Goal: Feedback & Contribution: Submit feedback/report problem

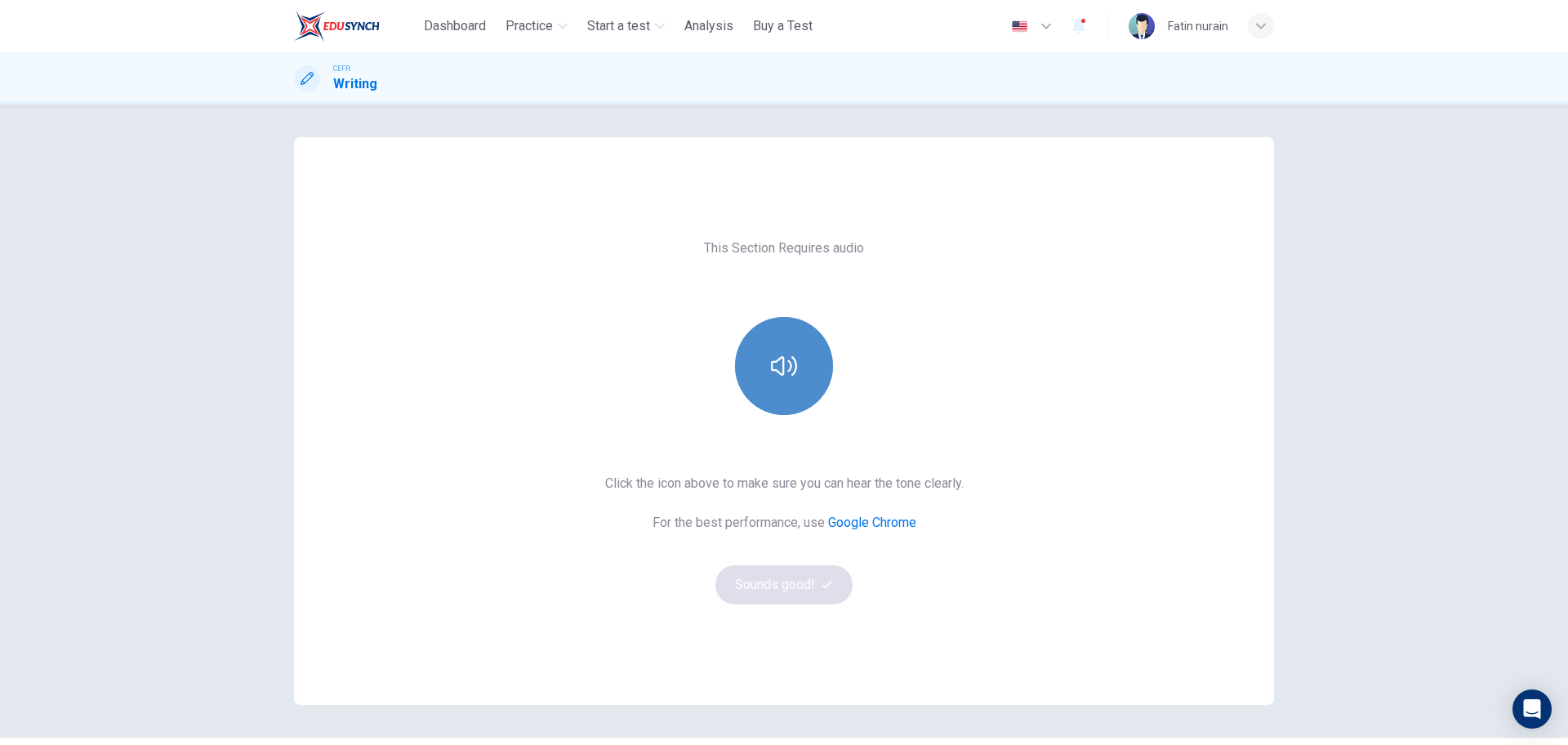
click at [757, 384] on button "button" at bounding box center [784, 366] width 98 height 98
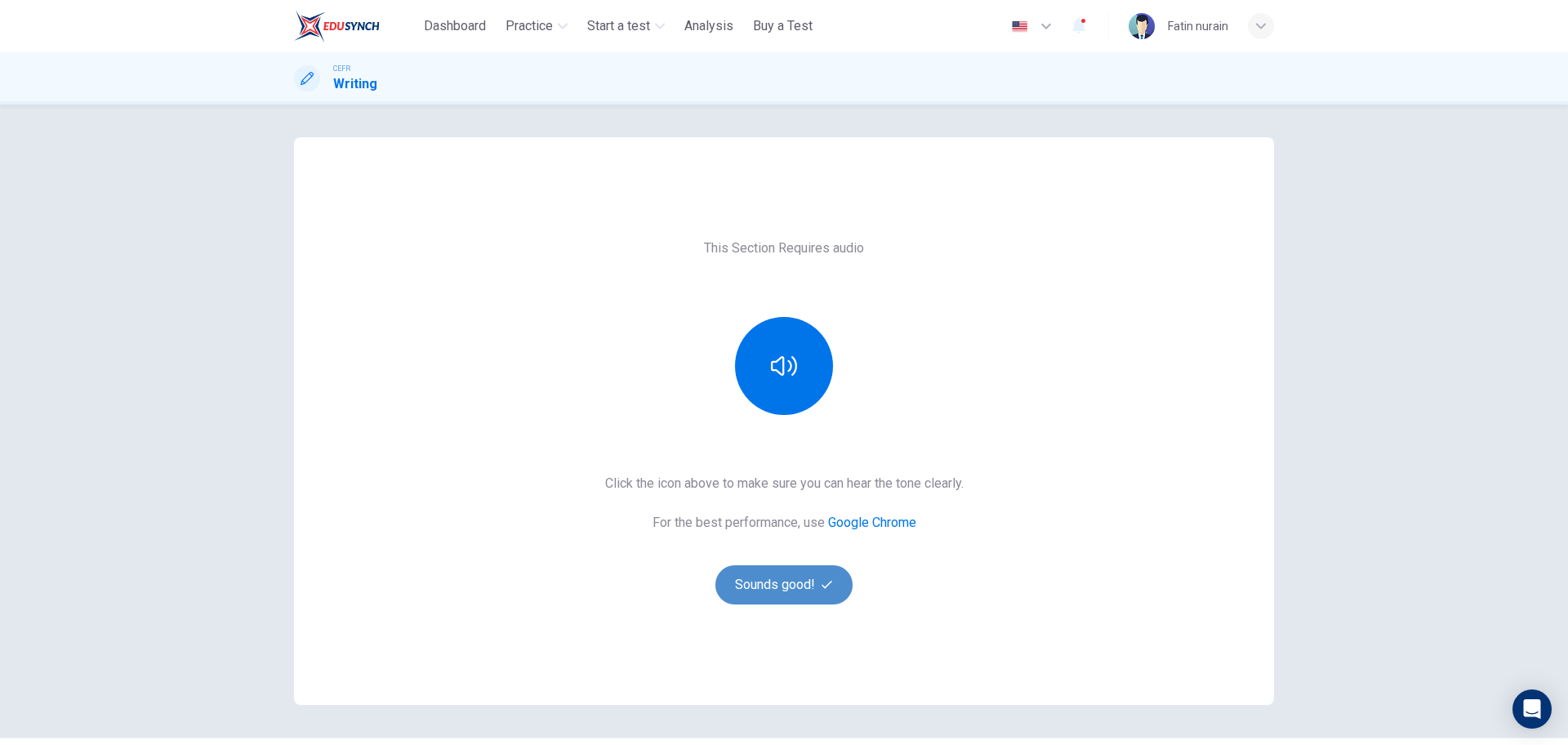
click at [803, 591] on button "Sounds good!" at bounding box center [784, 585] width 137 height 39
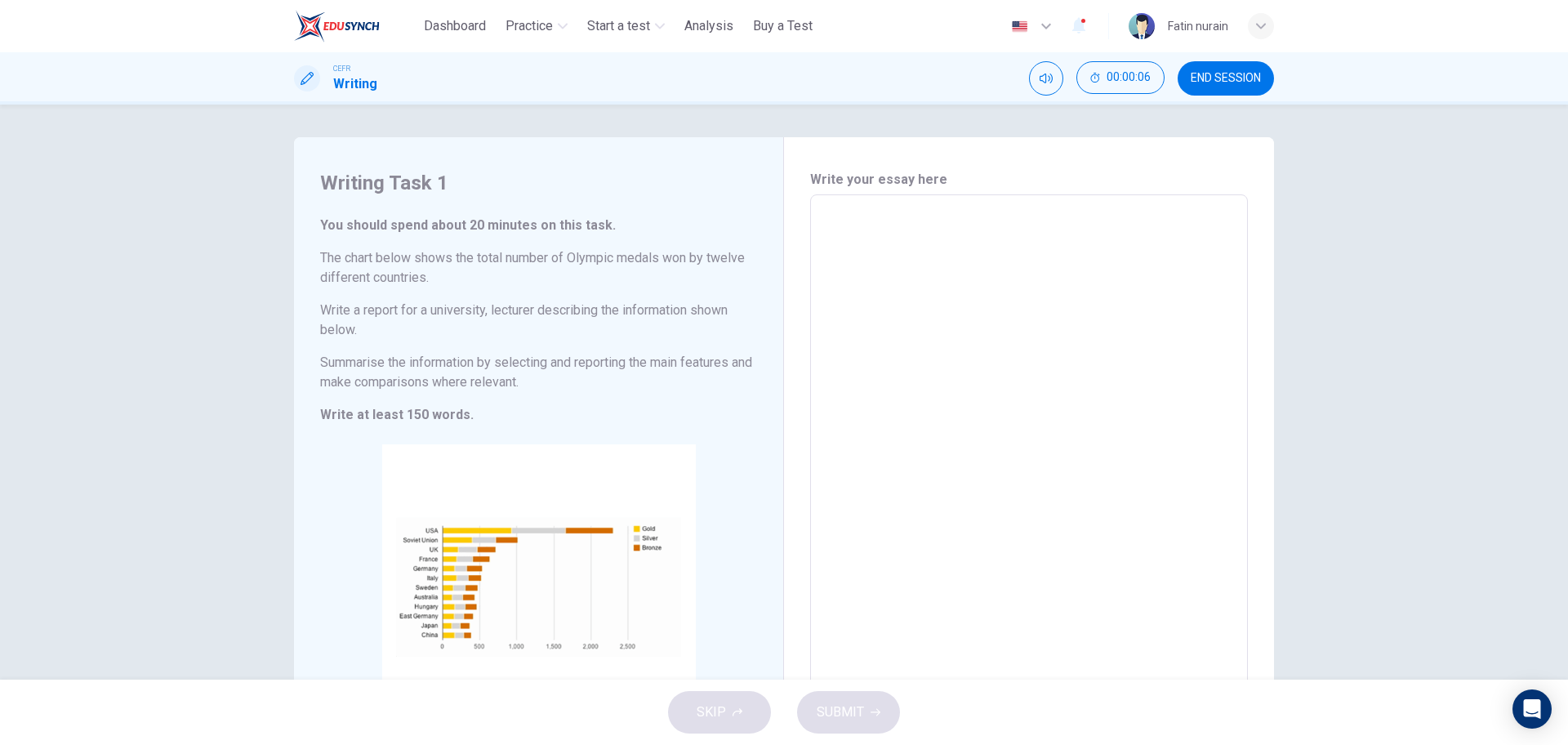
click at [944, 283] on textarea at bounding box center [1028, 462] width 415 height 508
type textarea "*"
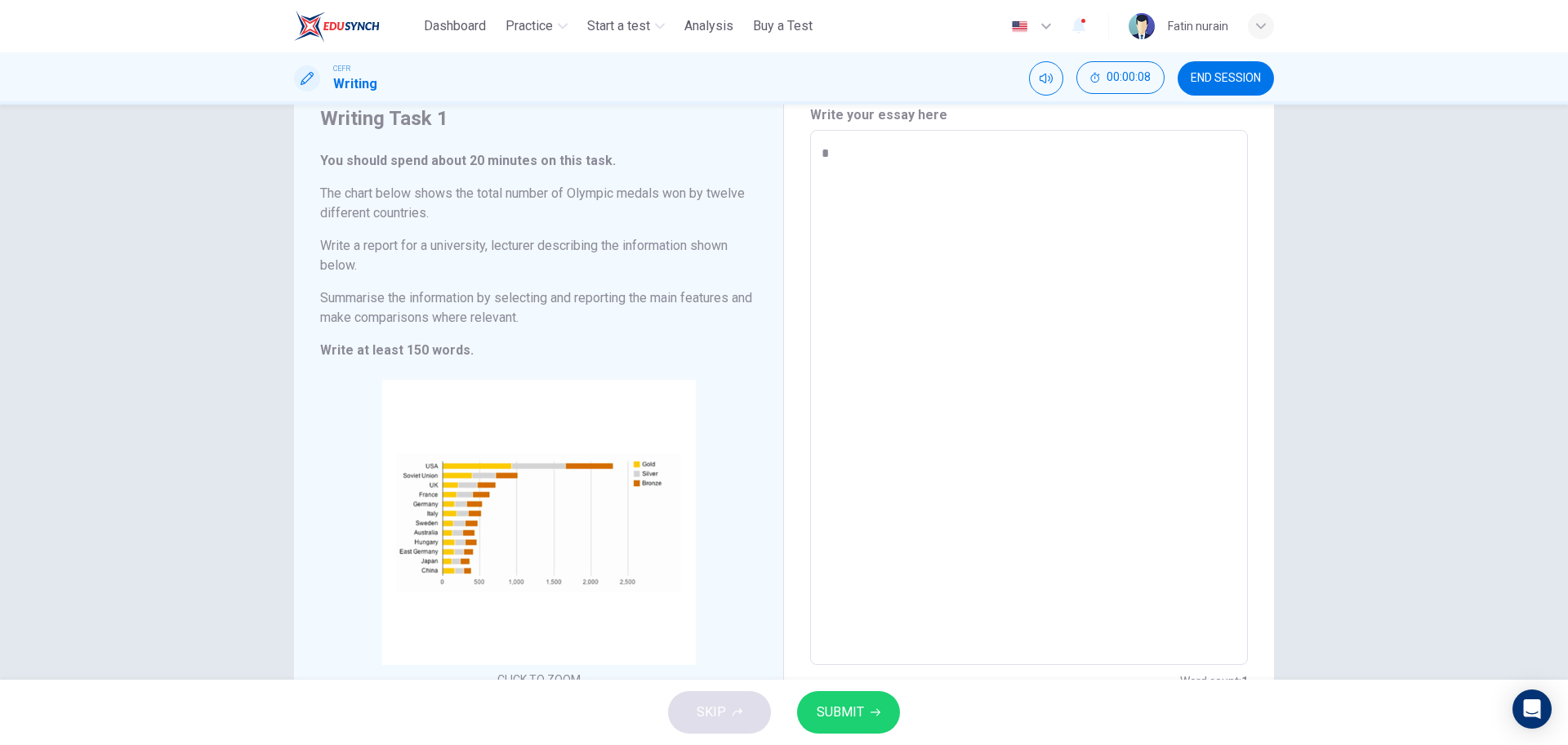
scroll to position [65, 0]
type textarea "*"
click at [847, 716] on span "SUBMIT" at bounding box center [840, 712] width 47 height 23
type textarea "*"
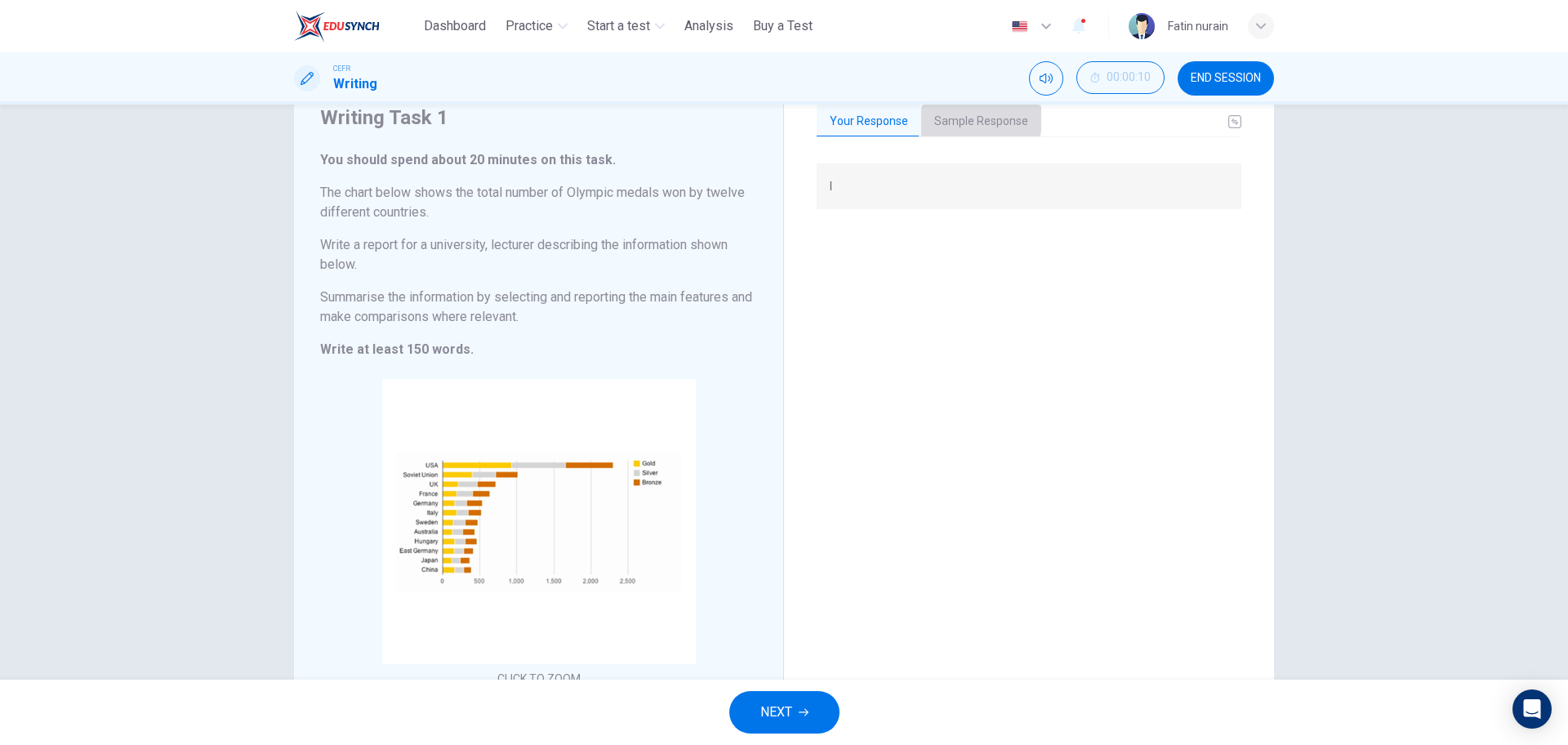
click at [934, 118] on button "Sample Response" at bounding box center [981, 122] width 120 height 34
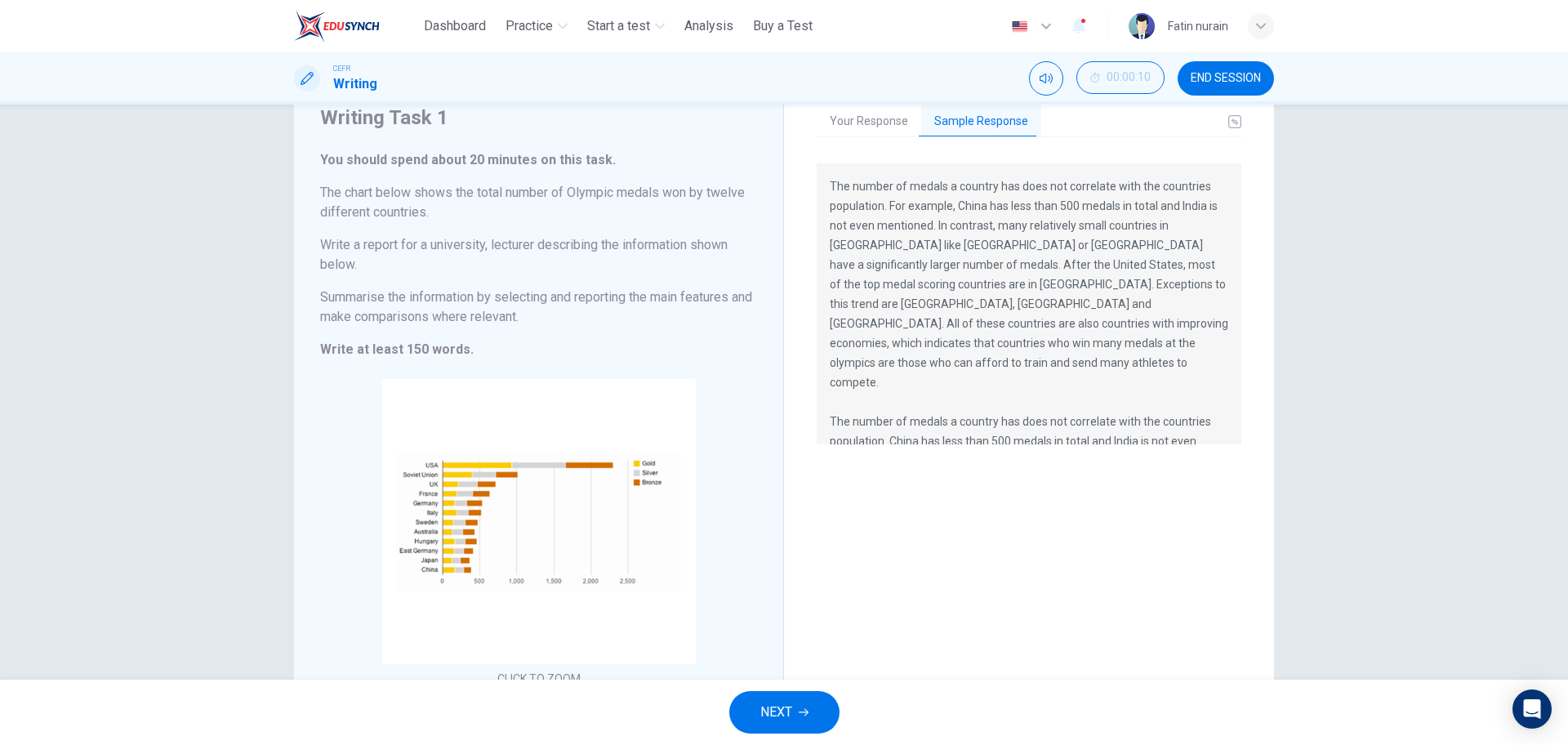
scroll to position [0, 0]
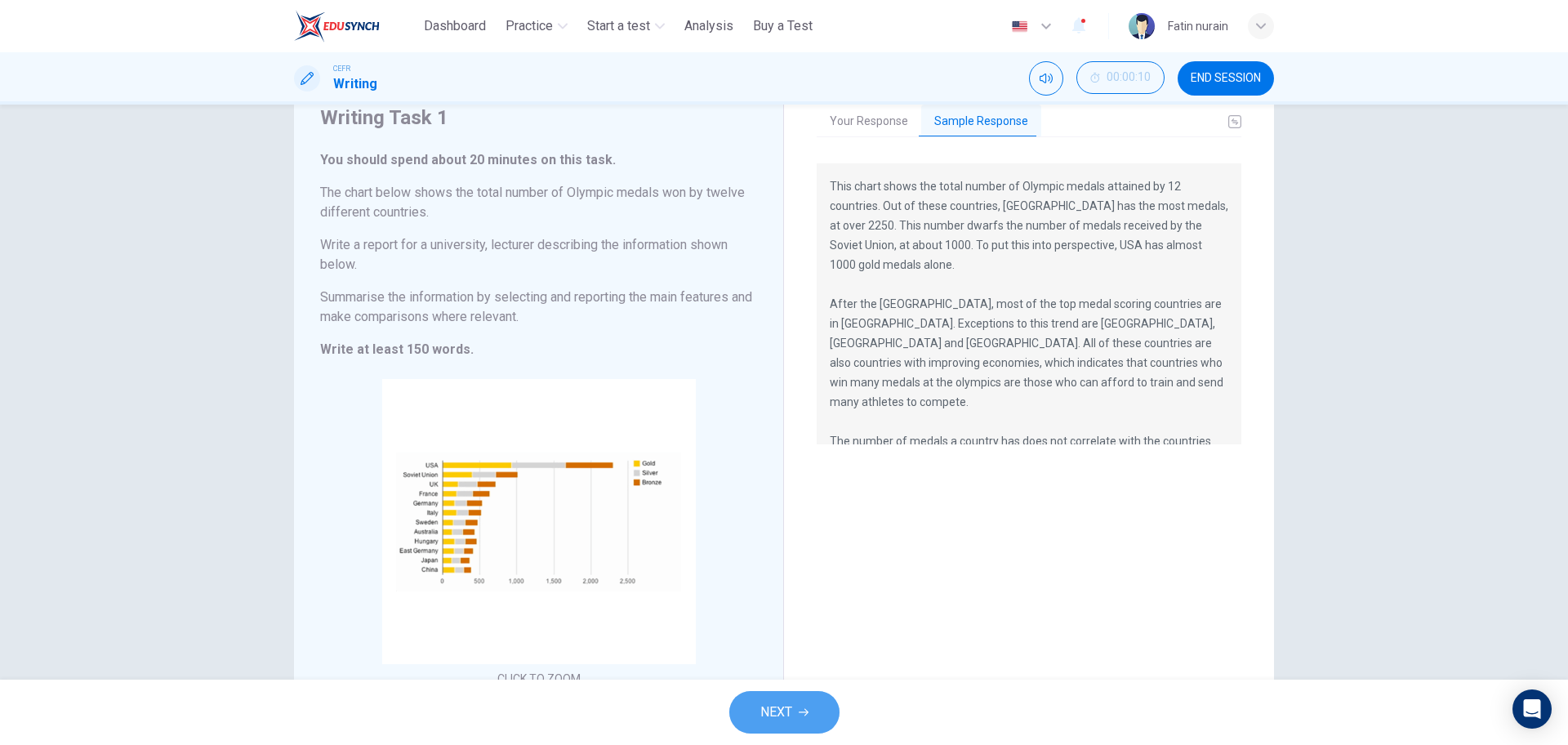
click at [797, 723] on button "NEXT" at bounding box center [784, 712] width 110 height 43
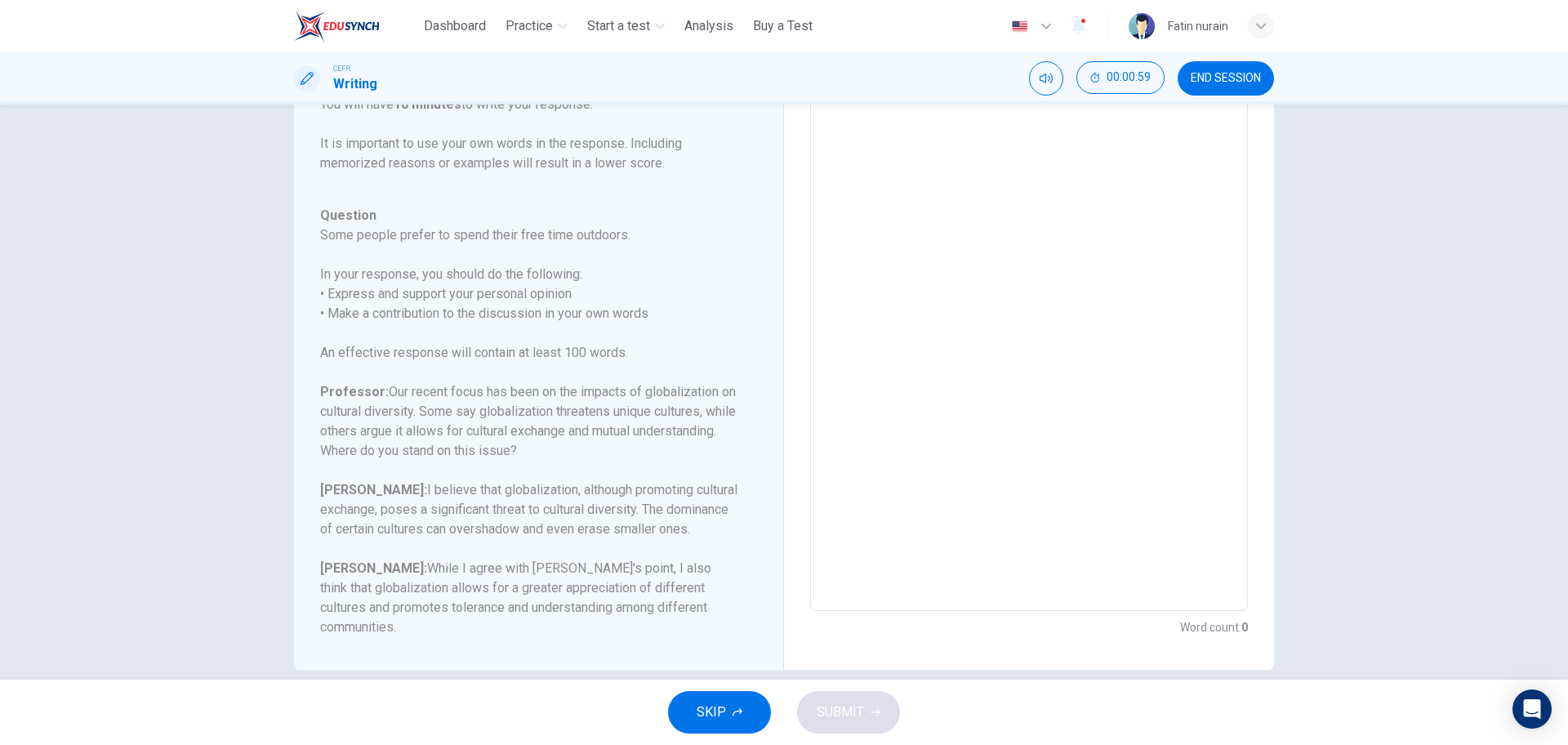
scroll to position [152, 0]
